Goal: Task Accomplishment & Management: Manage account settings

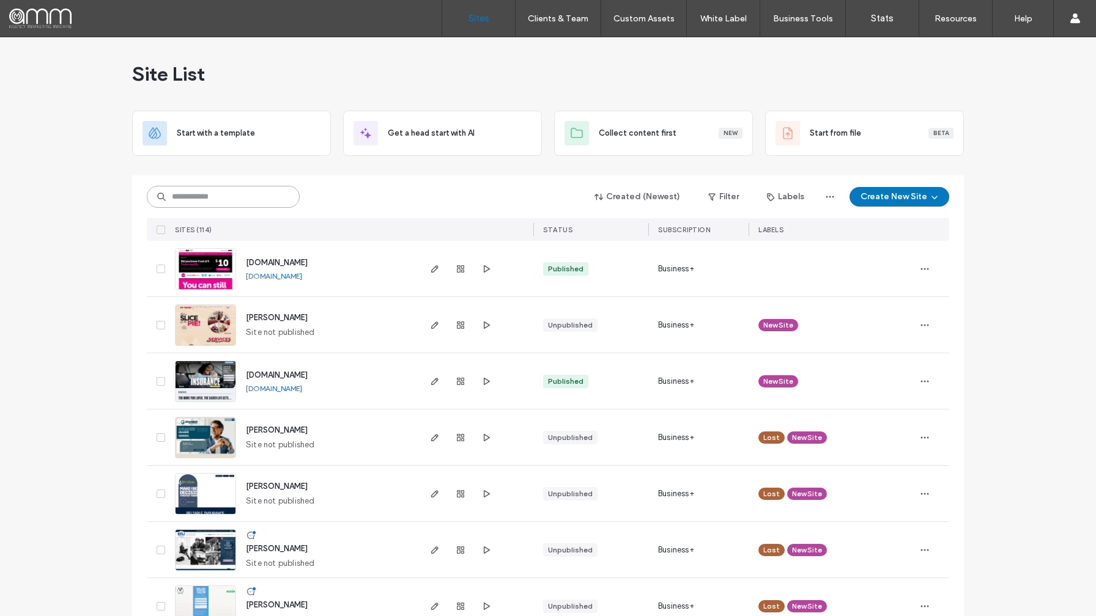
click at [239, 194] on input at bounding box center [223, 197] width 153 height 22
type input "*****"
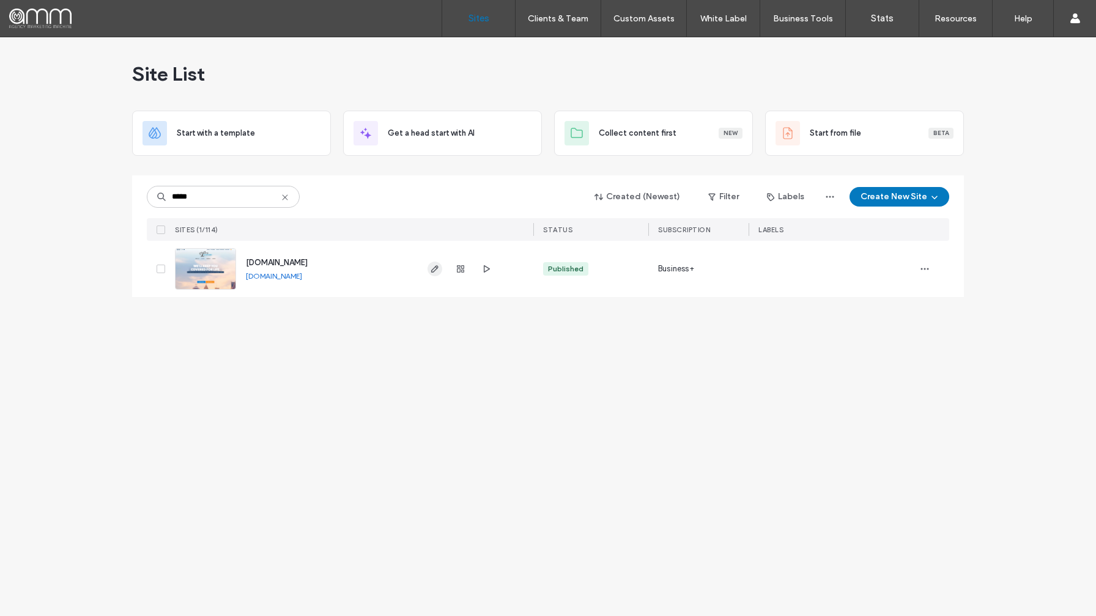
click at [433, 268] on icon "button" at bounding box center [435, 269] width 10 height 10
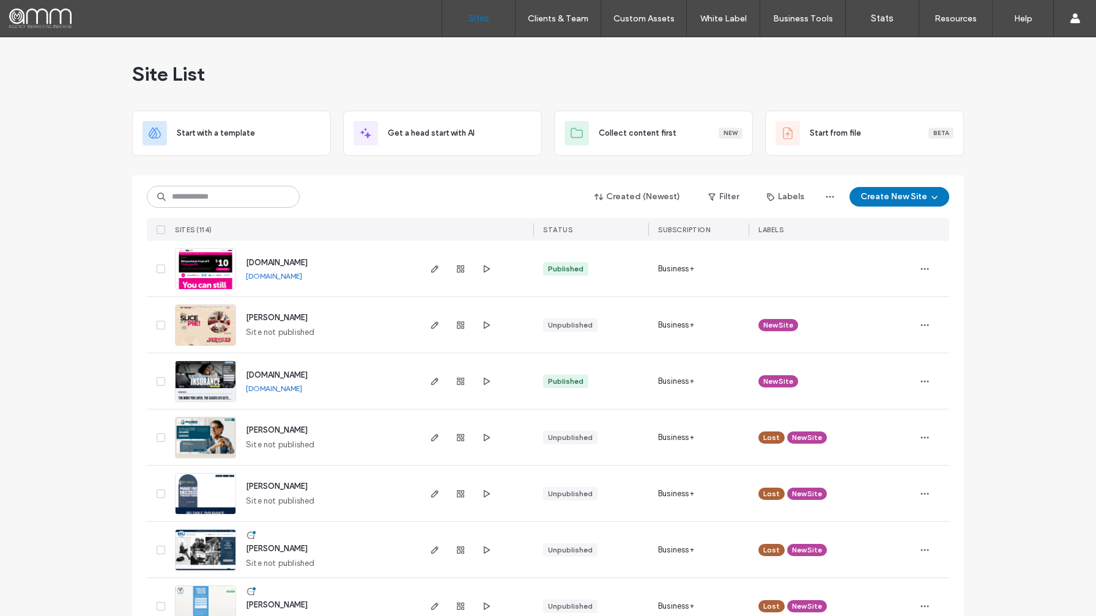
scroll to position [110, 0]
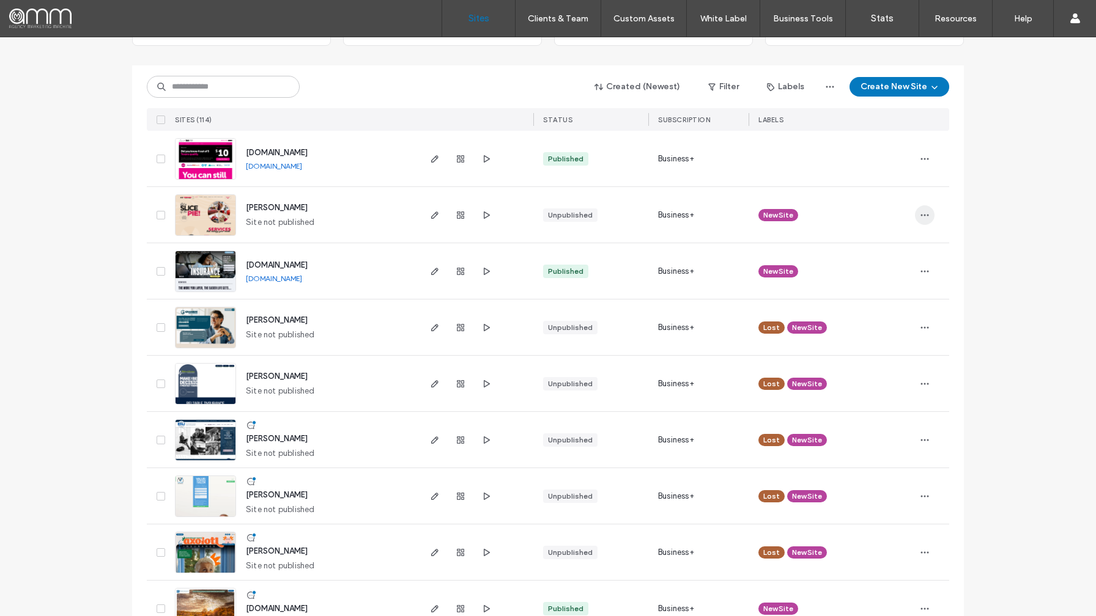
click at [919, 212] on icon "button" at bounding box center [924, 215] width 10 height 10
click at [875, 323] on div "Assign Label" at bounding box center [874, 316] width 109 height 23
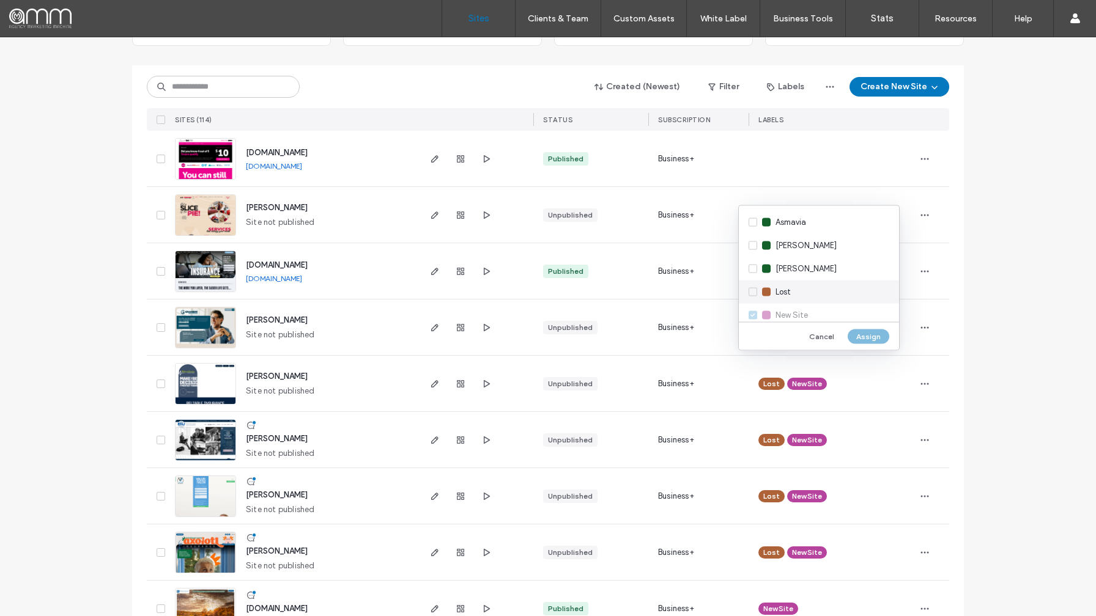
click at [781, 292] on span "Lost" at bounding box center [782, 292] width 15 height 12
click at [875, 339] on button "Assign" at bounding box center [868, 336] width 42 height 15
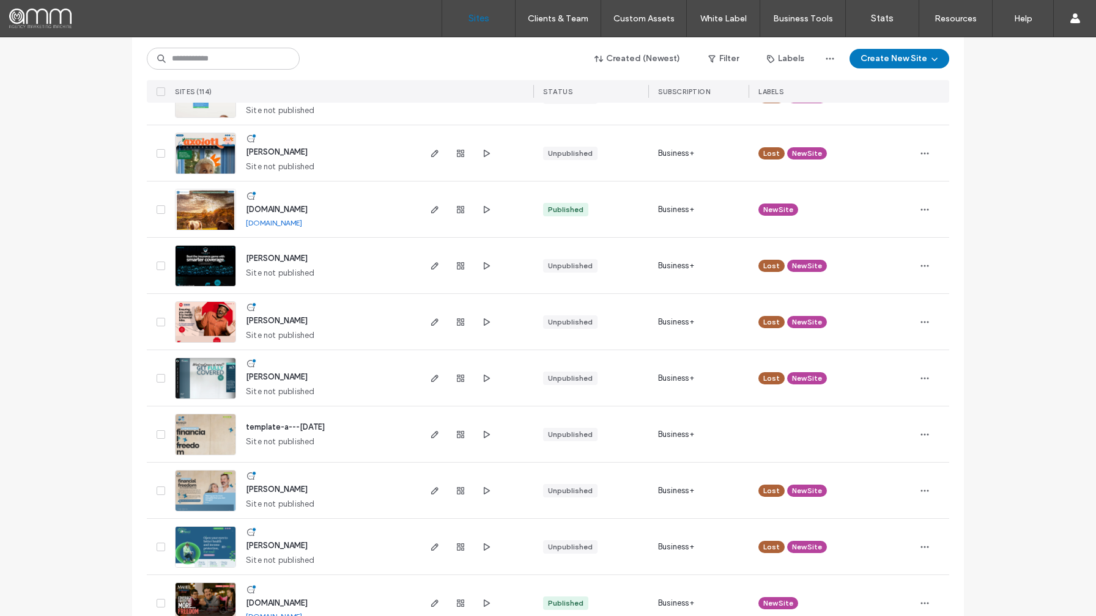
scroll to position [533, 0]
